Goal: Share content: Share content

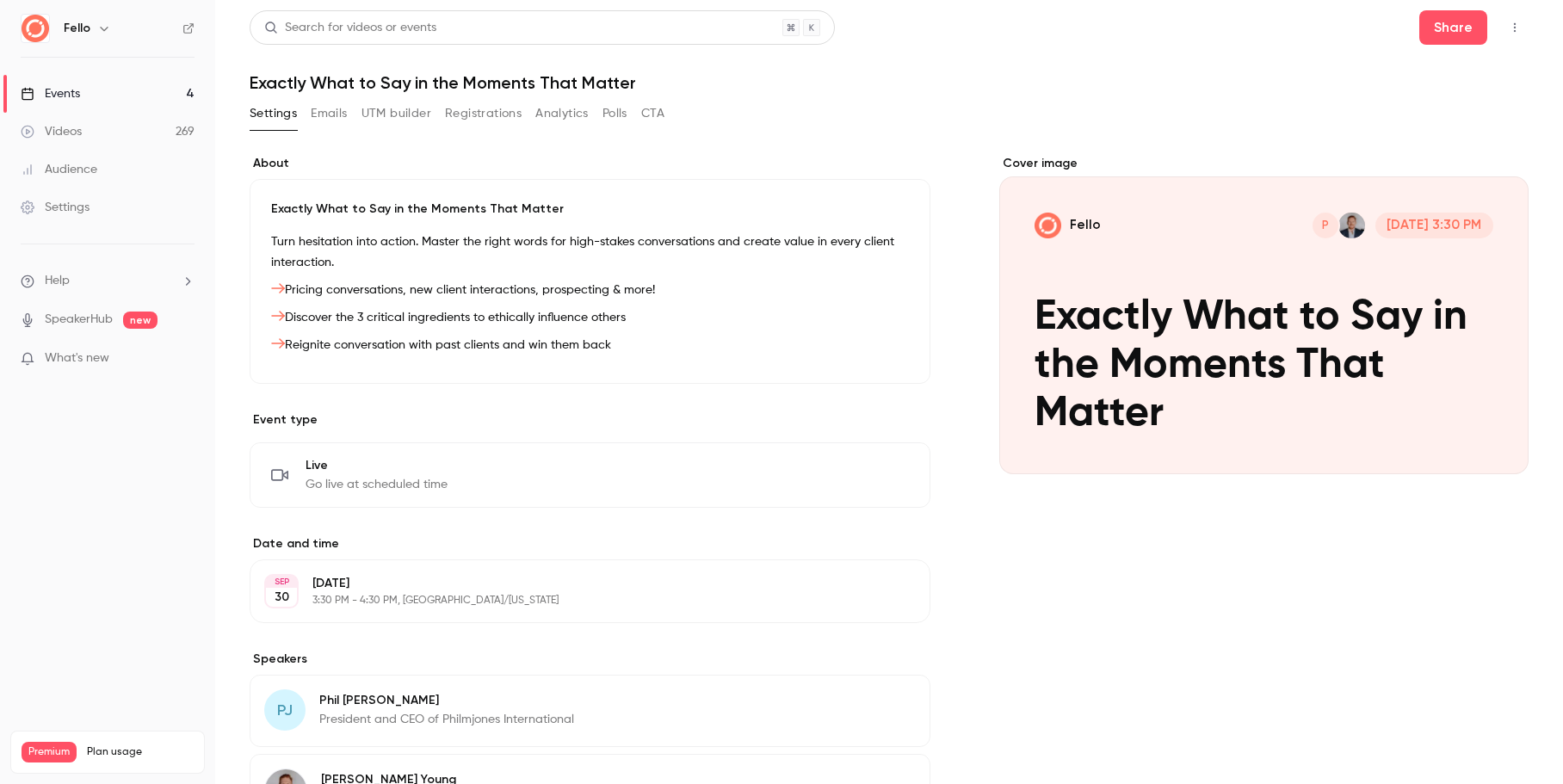
click at [111, 140] on link "Videos 269" at bounding box center [107, 131] width 215 height 38
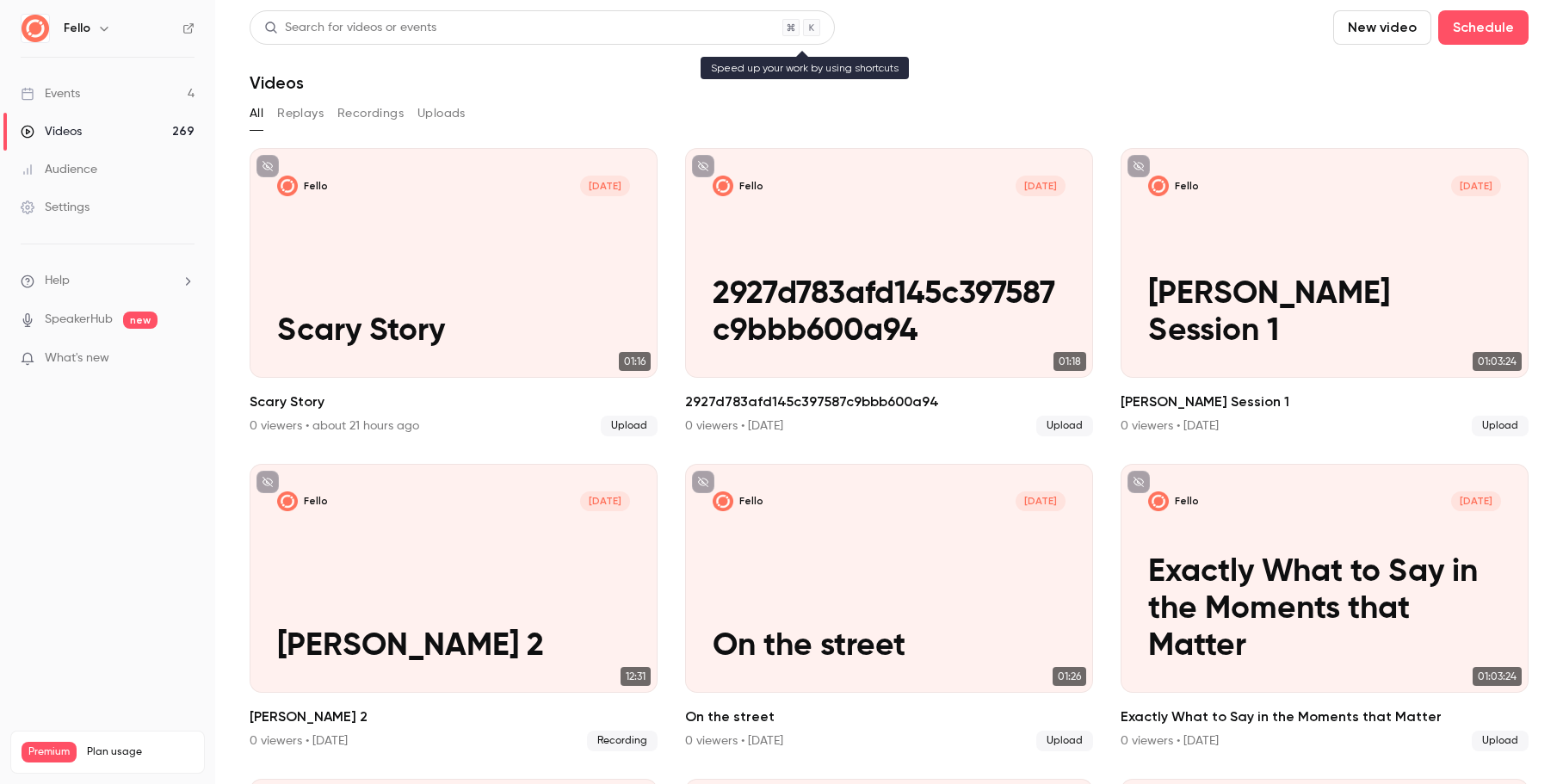
click at [353, 23] on div "Search for videos or events" at bounding box center [350, 28] width 172 height 18
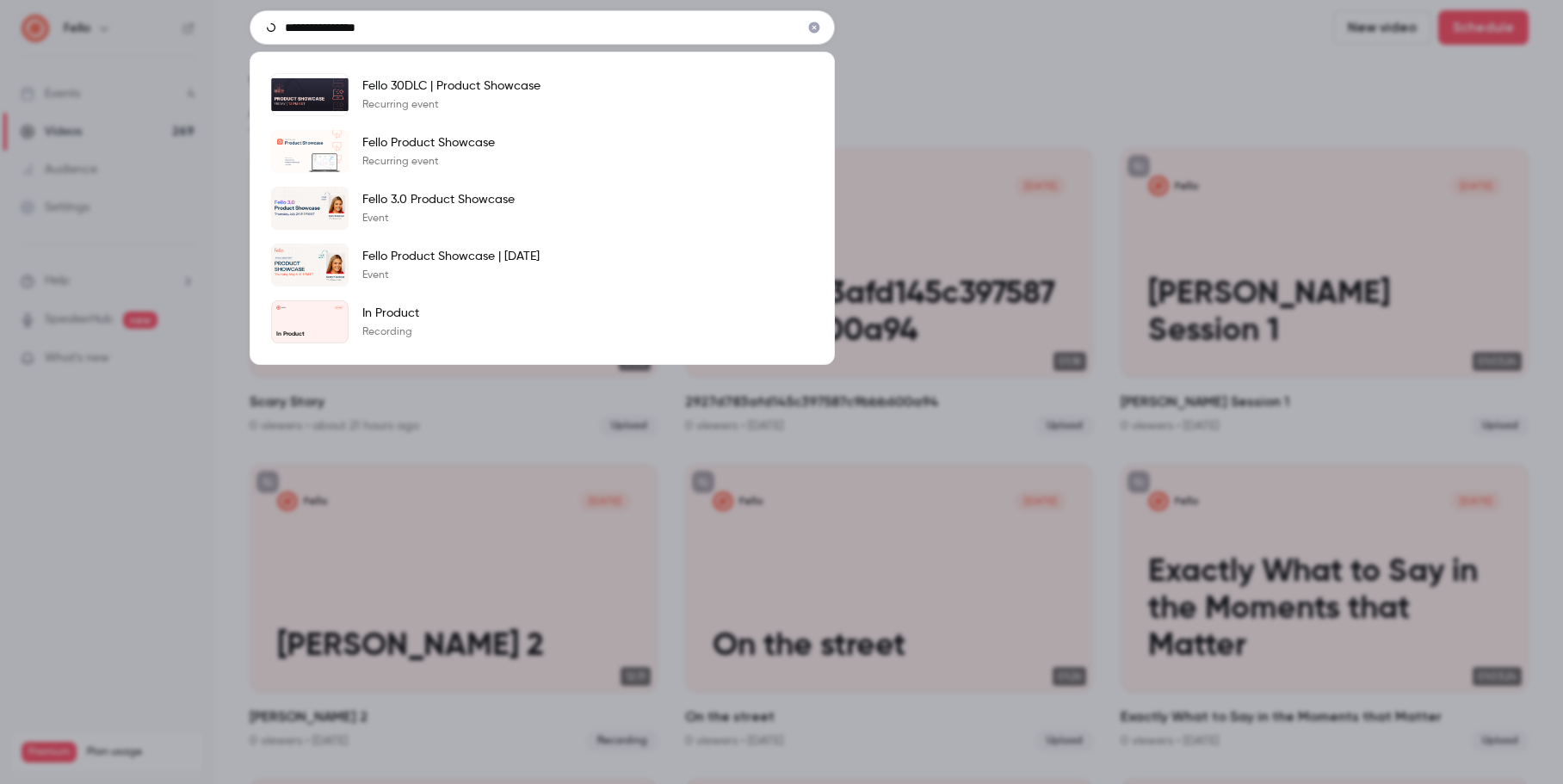
type input "**********"
click at [406, 220] on p "Event" at bounding box center [438, 218] width 152 height 14
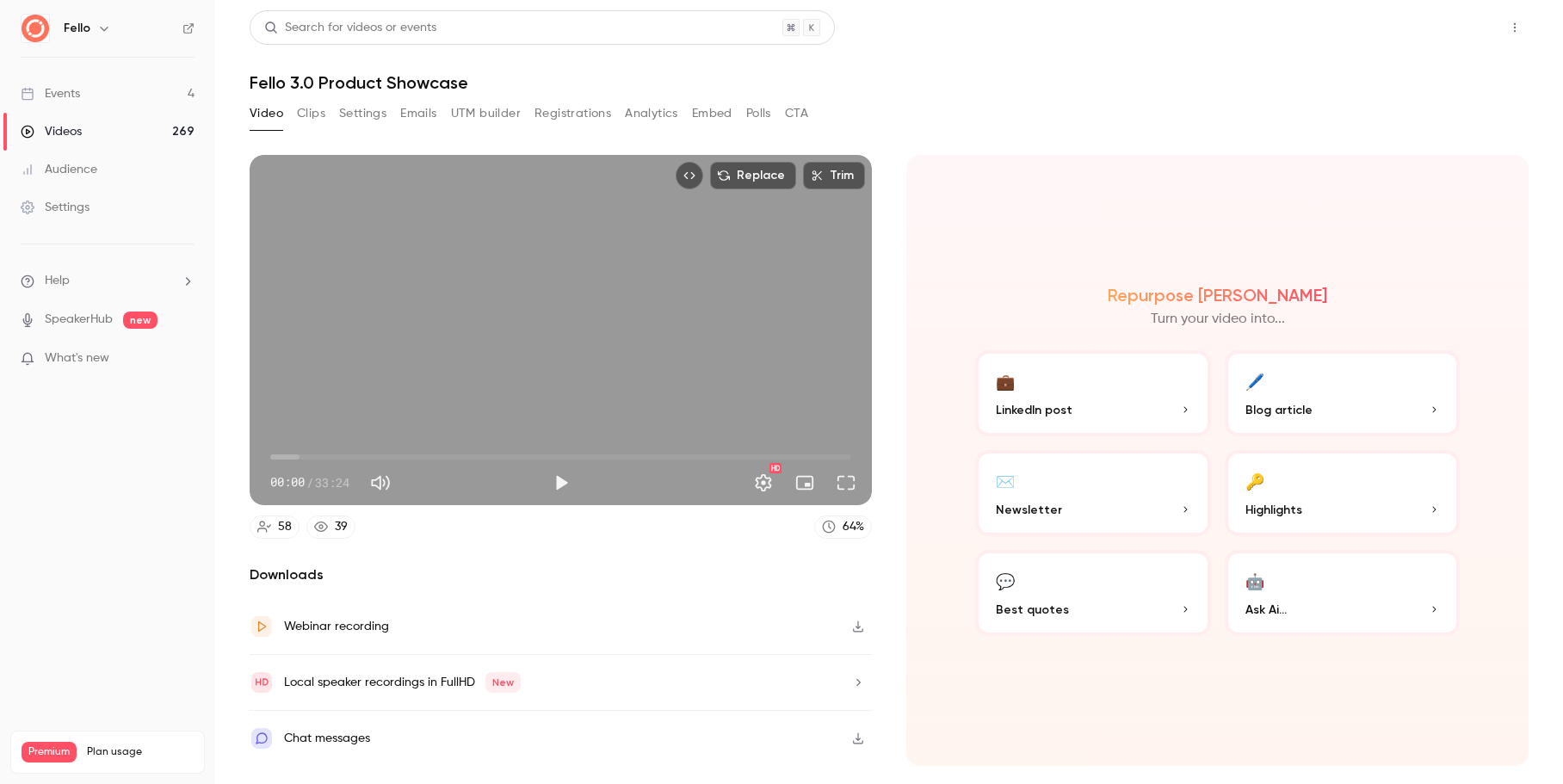
click at [1446, 37] on button "Share" at bounding box center [1453, 27] width 68 height 34
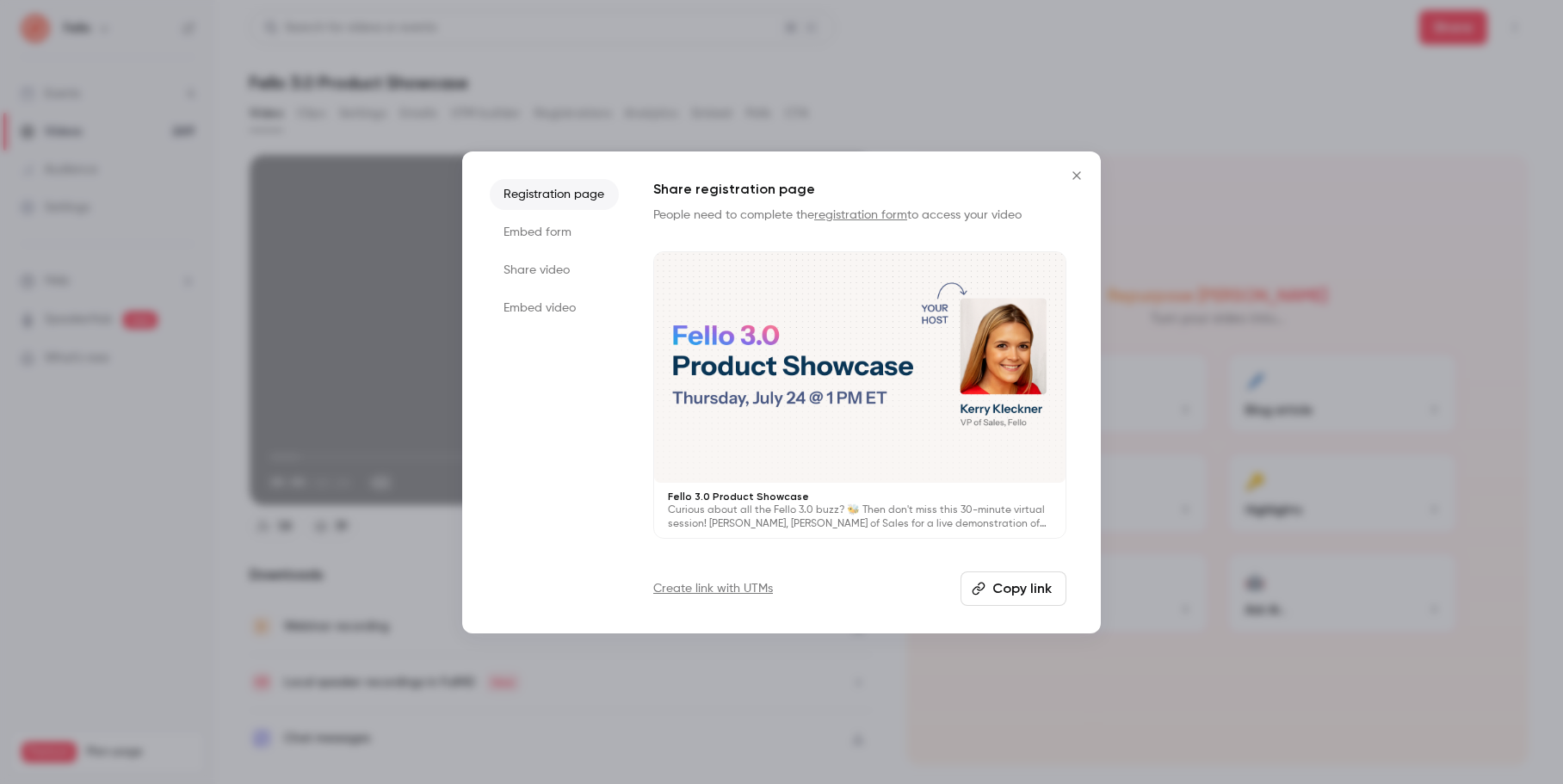
click at [540, 273] on li "Share video" at bounding box center [554, 270] width 129 height 31
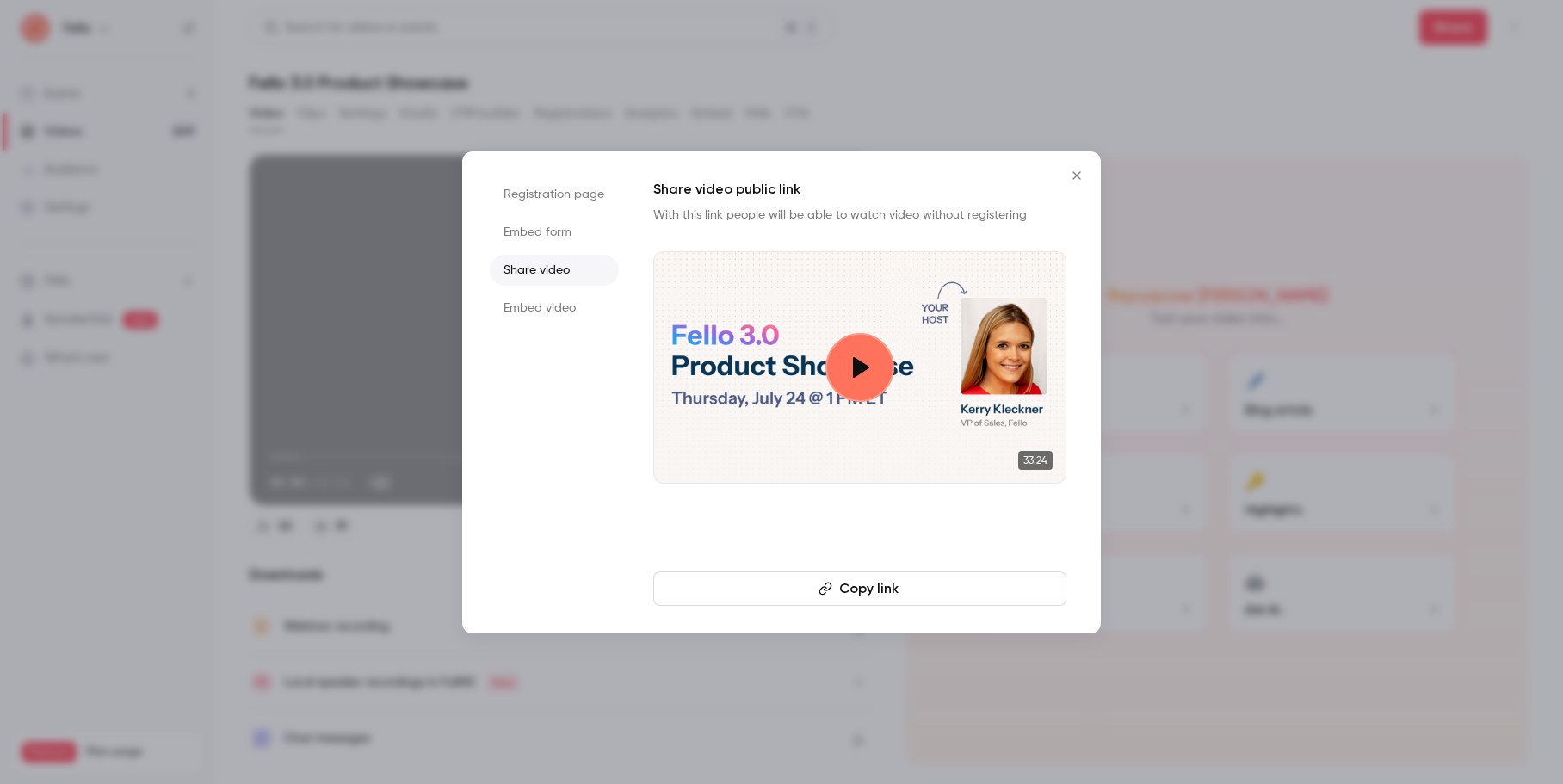
click at [878, 592] on button "Copy link" at bounding box center [859, 588] width 413 height 34
